Goal: Check status: Check status

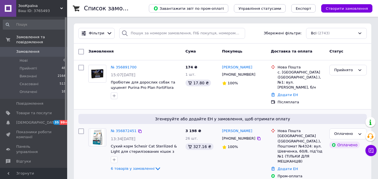
scroll to position [28, 0]
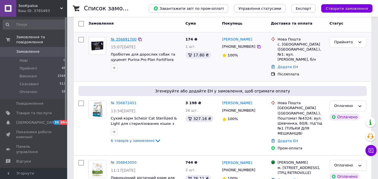
click at [124, 40] on link "№ 356891700" at bounding box center [124, 39] width 26 height 4
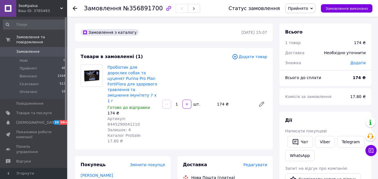
click at [140, 117] on span "Артикул: 8445290041210" at bounding box center [123, 122] width 32 height 10
drag, startPoint x: 88, startPoint y: 101, endPoint x: 97, endPoint y: 91, distance: 14.3
click at [88, 102] on div at bounding box center [91, 104] width 27 height 79
click at [74, 8] on use at bounding box center [75, 8] width 4 height 4
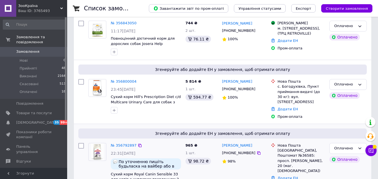
scroll to position [168, 0]
